Goal: Task Accomplishment & Management: Use online tool/utility

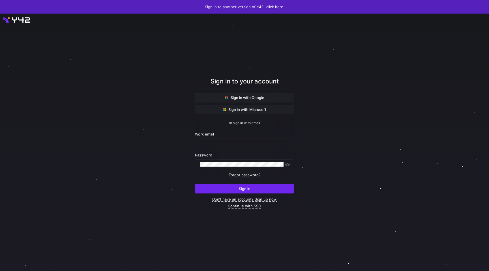
type input "[PERSON_NAME][EMAIL_ADDRESS][DOMAIN_NAME]"
click at [243, 190] on span "Sign in" at bounding box center [245, 188] width 12 height 5
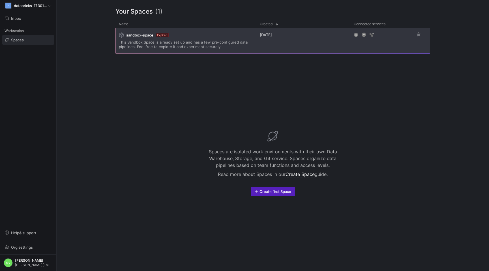
click at [211, 44] on span "This Sandbox Space is already set up and has a few pre-configured data pipeline…" at bounding box center [186, 44] width 134 height 9
click at [207, 39] on div "sandbox-space Expired This Sandbox Space is already set up and has a few pre-co…" at bounding box center [186, 40] width 134 height 25
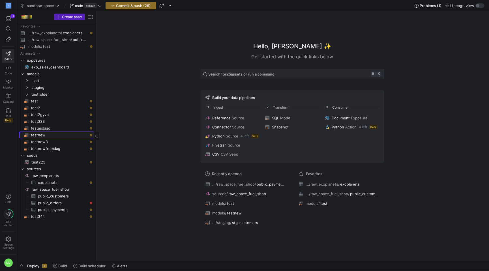
click at [40, 134] on span "testnew​​​​​​​​​​" at bounding box center [59, 135] width 57 height 7
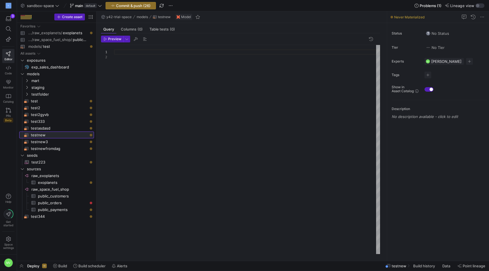
scroll to position [5, 0]
click at [131, 6] on span "Commit & push (26)" at bounding box center [133, 5] width 35 height 5
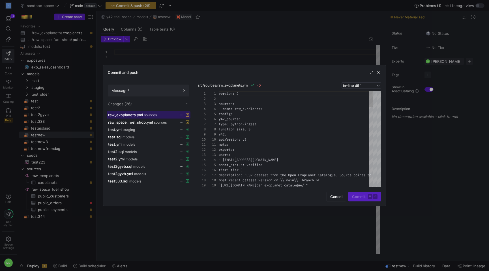
click at [157, 113] on div "raw_exoplanets.yml sources" at bounding box center [142, 115] width 68 height 5
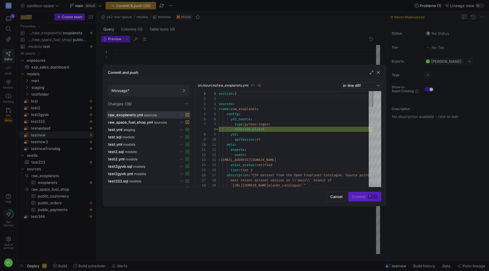
click at [362, 196] on div "Commit ⌘ ⏎" at bounding box center [364, 197] width 33 height 10
click at [336, 195] on span "Cancel" at bounding box center [336, 196] width 12 height 5
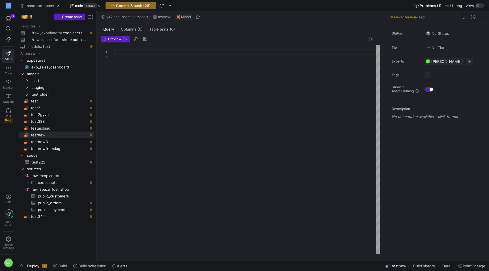
click at [35, 266] on span "Deploy" at bounding box center [33, 266] width 12 height 5
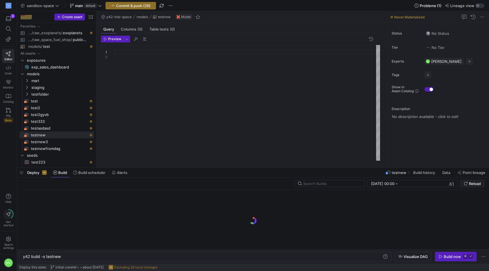
scroll to position [0, 38]
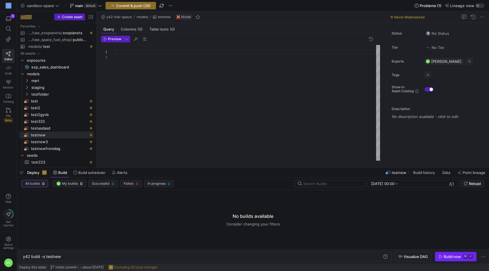
click at [456, 257] on div "Build now" at bounding box center [452, 256] width 17 height 5
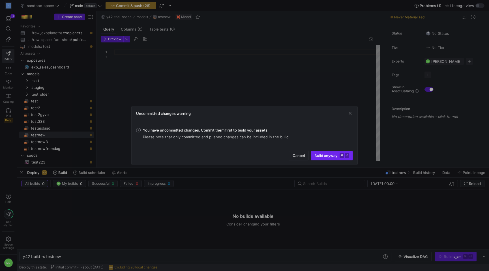
click at [326, 155] on span "Build anyway ⌘ ⏎" at bounding box center [331, 155] width 35 height 5
